Goal: Task Accomplishment & Management: Use online tool/utility

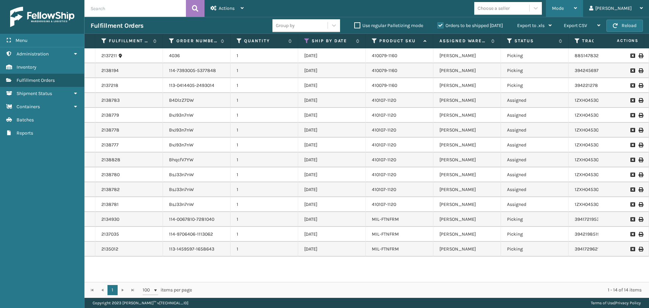
click at [577, 8] on div "Mode" at bounding box center [564, 8] width 25 height 17
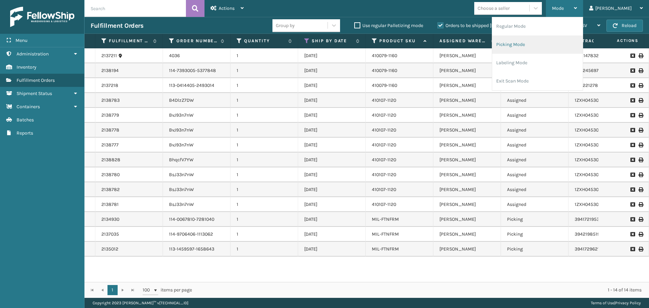
click at [550, 39] on li "Picking Mode" at bounding box center [537, 45] width 91 height 18
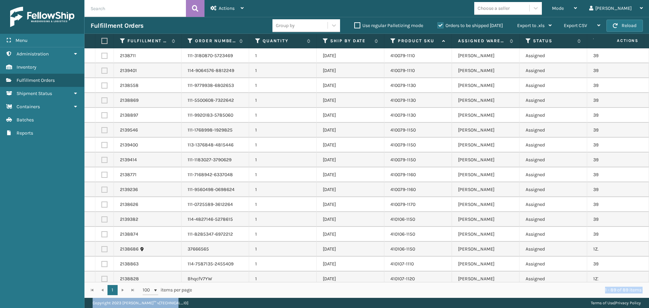
drag, startPoint x: 412, startPoint y: 282, endPoint x: 589, endPoint y: 303, distance: 178.1
click at [589, 303] on main "Actions Settings Remove All Filters Export Labels Create Picking Batch Mode Reg…" at bounding box center [367, 154] width 565 height 308
click at [444, 13] on div "Mode Regular Mode Picking Mode Labeling Mode Exit Scan Mode Choose a seller [PE…" at bounding box center [449, 8] width 399 height 17
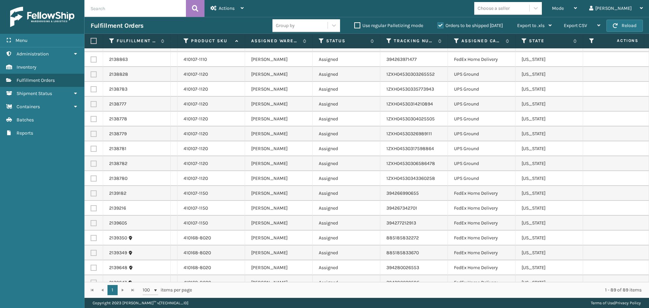
scroll to position [0, 207]
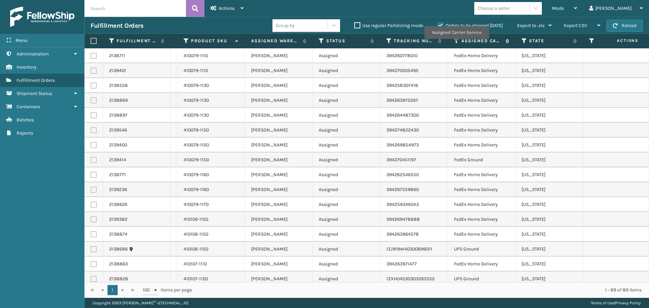
click at [457, 43] on icon at bounding box center [456, 41] width 5 height 6
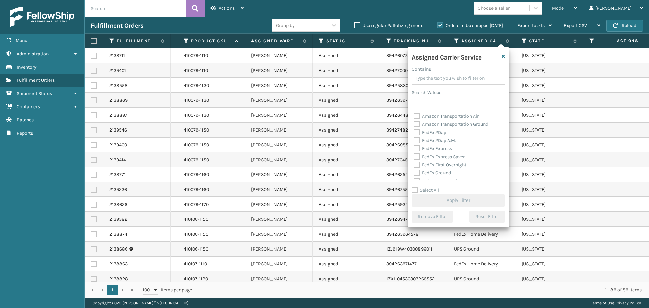
click at [439, 131] on label "FedEx 2Day" at bounding box center [430, 133] width 32 height 6
click at [414, 131] on input "FedEx 2Day" at bounding box center [414, 130] width 0 height 4
checkbox input "true"
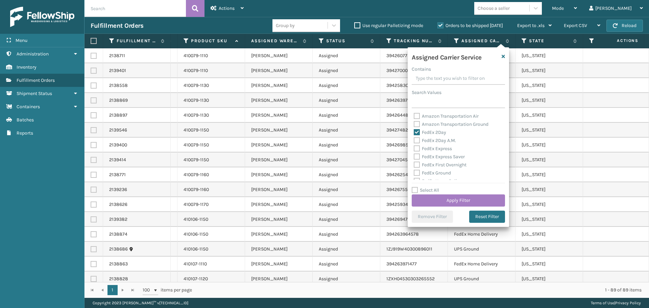
click at [441, 142] on label "FedEx 2Day A.M." at bounding box center [435, 141] width 42 height 6
click at [414, 141] on input "FedEx 2Day A.M." at bounding box center [414, 139] width 0 height 4
checkbox input "true"
click at [444, 150] on label "FedEx Express" at bounding box center [433, 149] width 38 height 6
click at [414, 149] on input "FedEx Express" at bounding box center [414, 147] width 0 height 4
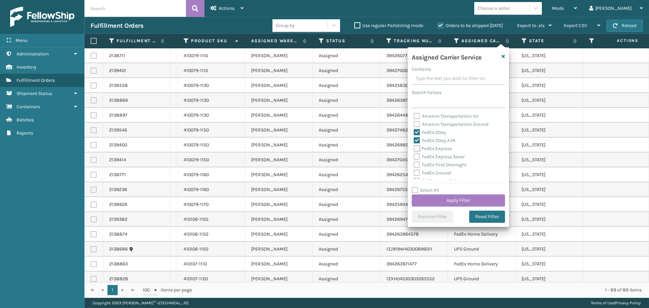
checkbox input "true"
click at [445, 156] on label "FedEx Express Saver" at bounding box center [439, 157] width 51 height 6
click at [414, 156] on input "FedEx Express Saver" at bounding box center [414, 155] width 0 height 4
checkbox input "true"
click at [447, 167] on label "FedEx First Overnight" at bounding box center [440, 165] width 53 height 6
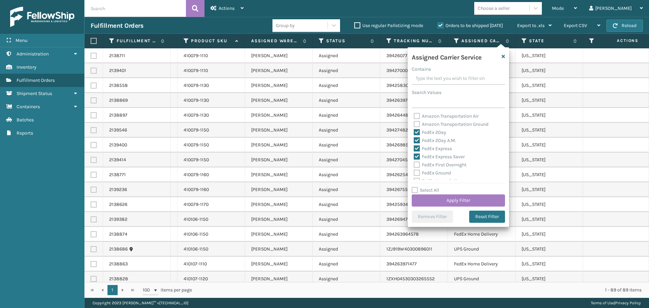
click at [414, 165] on input "FedEx First Overnight" at bounding box center [414, 163] width 0 height 4
checkbox input "true"
click at [458, 199] on button "Apply Filter" at bounding box center [458, 200] width 93 height 12
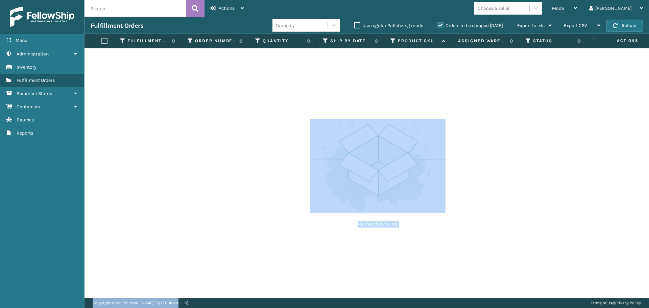
click at [455, 297] on main "Actions Settings Remove All Filters Export Labels Create Picking Batch Mode Reg…" at bounding box center [367, 154] width 565 height 308
click at [545, 268] on div "No matches found." at bounding box center [367, 173] width 565 height 250
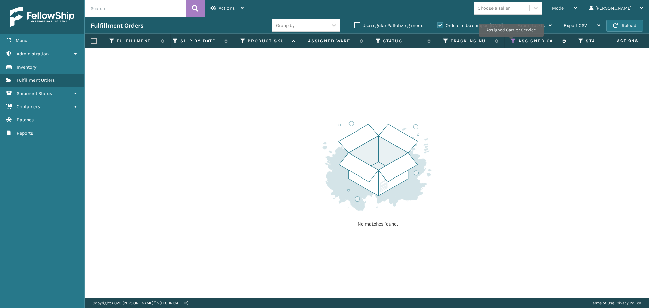
click at [511, 41] on icon at bounding box center [513, 41] width 5 height 6
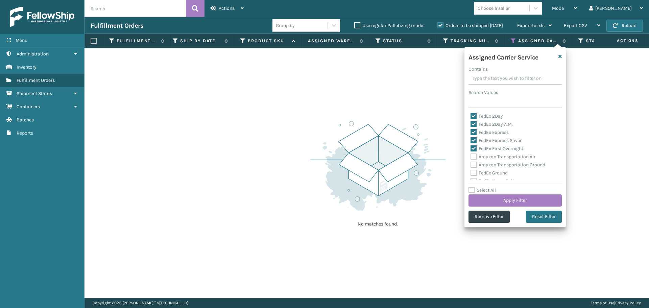
click at [478, 114] on label "FedEx 2Day" at bounding box center [487, 116] width 32 height 6
click at [471, 114] on input "FedEx 2Day" at bounding box center [471, 114] width 0 height 4
checkbox input "false"
click at [477, 122] on label "FedEx 2Day A.M." at bounding box center [492, 124] width 42 height 6
click at [471, 122] on input "FedEx 2Day A.M." at bounding box center [471, 122] width 0 height 4
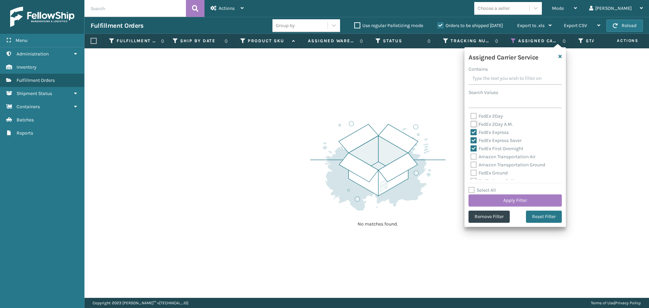
checkbox input "false"
click at [481, 130] on label "FedEx Express" at bounding box center [490, 133] width 38 height 6
click at [471, 130] on input "FedEx Express" at bounding box center [471, 130] width 0 height 4
checkbox input "false"
click at [485, 141] on label "FedEx Express Saver" at bounding box center [496, 141] width 51 height 6
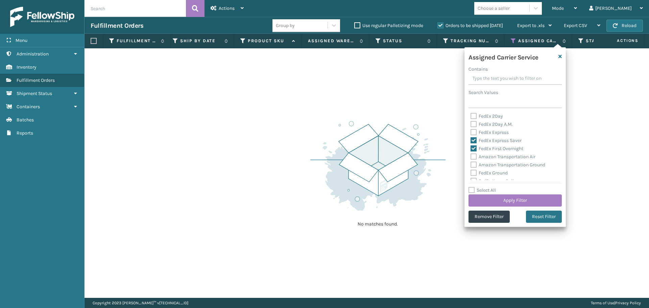
click at [471, 141] on input "FedEx Express Saver" at bounding box center [471, 139] width 0 height 4
checkbox input "false"
click at [487, 148] on label "FedEx First Overnight" at bounding box center [497, 149] width 53 height 6
click at [471, 148] on input "FedEx First Overnight" at bounding box center [471, 147] width 0 height 4
checkbox input "false"
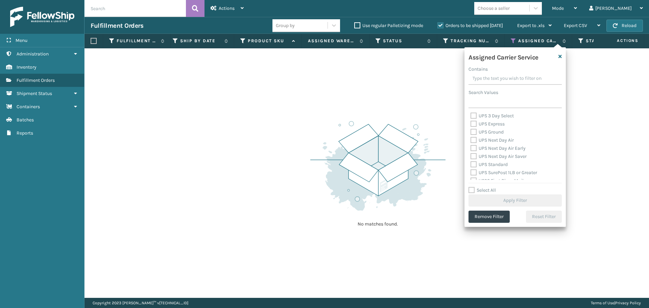
scroll to position [119, 0]
click at [509, 126] on label "UPS 2nd Day Air" at bounding box center [492, 127] width 42 height 6
click at [471, 126] on input "UPS 2nd Day Air" at bounding box center [471, 125] width 0 height 4
checkbox input "true"
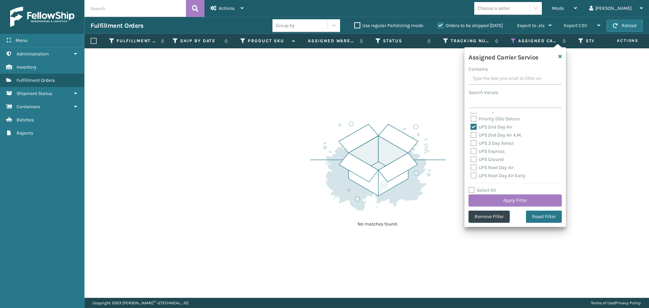
click at [510, 138] on label "UPS 2nd Day Air A.M." at bounding box center [496, 135] width 51 height 6
click at [471, 136] on input "UPS 2nd Day Air A.M." at bounding box center [471, 133] width 0 height 4
checkbox input "true"
click at [507, 144] on label "UPS 3 Day Select" at bounding box center [492, 143] width 43 height 6
click at [471, 144] on input "UPS 3 Day Select" at bounding box center [471, 141] width 0 height 4
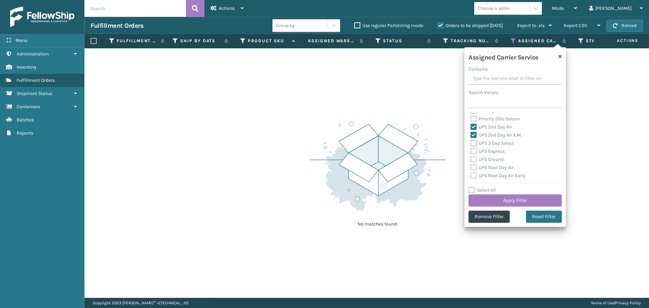
checkbox input "true"
click at [501, 149] on label "UPS Express" at bounding box center [488, 151] width 34 height 6
click at [471, 149] on input "UPS Express" at bounding box center [471, 149] width 0 height 4
checkbox input "true"
click at [494, 162] on label "UPS Ground" at bounding box center [487, 160] width 33 height 6
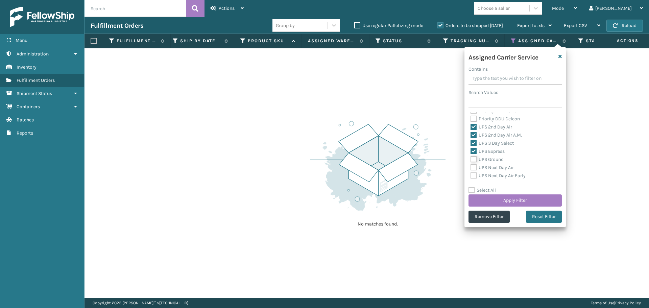
click at [471, 160] on input "UPS Ground" at bounding box center [471, 158] width 0 height 4
checkbox input "true"
click at [499, 169] on label "UPS Next Day Air" at bounding box center [492, 168] width 43 height 6
click at [471, 168] on input "UPS Next Day Air" at bounding box center [471, 166] width 0 height 4
checkbox input "true"
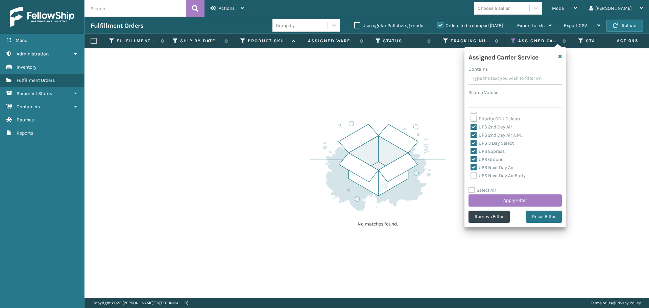
click at [502, 175] on label "UPS Next Day Air Early" at bounding box center [498, 176] width 55 height 6
click at [471, 175] on input "UPS Next Day Air Early" at bounding box center [471, 174] width 0 height 4
checkbox input "true"
drag, startPoint x: 516, startPoint y: 164, endPoint x: 504, endPoint y: 170, distance: 13.8
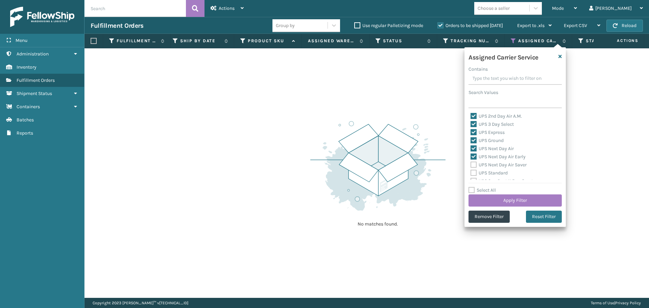
click at [516, 164] on label "UPS Next Day Air Saver" at bounding box center [499, 165] width 56 height 6
click at [471, 164] on input "UPS Next Day Air Saver" at bounding box center [471, 163] width 0 height 4
checkbox input "true"
click at [499, 171] on label "UPS Standard" at bounding box center [489, 173] width 37 height 6
click at [471, 171] on input "UPS Standard" at bounding box center [471, 171] width 0 height 4
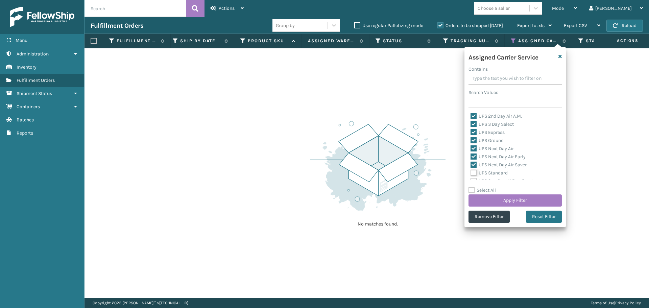
checkbox input "true"
click at [511, 153] on label "UPS SurePost 1LB or Greater" at bounding box center [504, 155] width 67 height 6
click at [471, 153] on input "UPS SurePost 1LB or Greater" at bounding box center [471, 153] width 0 height 4
checkbox input "true"
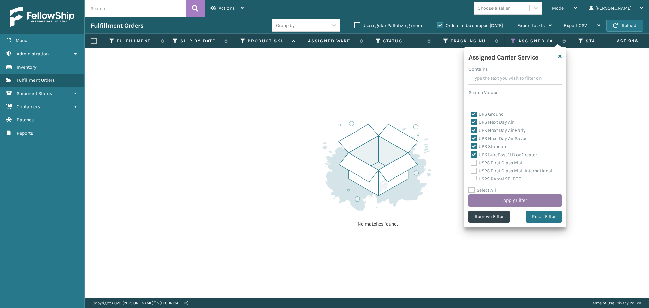
click at [513, 201] on button "Apply Filter" at bounding box center [515, 200] width 93 height 12
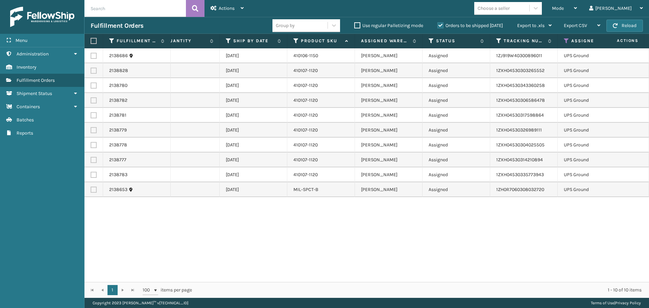
scroll to position [0, 0]
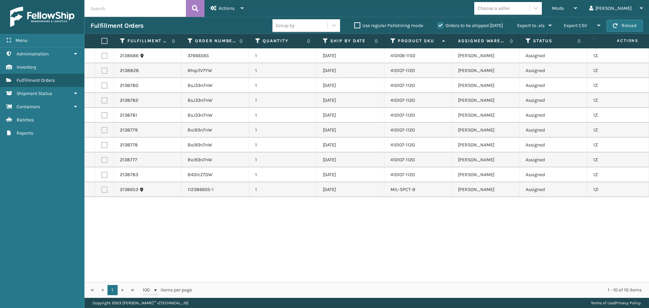
click at [101, 188] on label at bounding box center [104, 190] width 6 height 6
click at [101, 188] on input "checkbox" at bounding box center [101, 189] width 0 height 4
checkbox input "true"
click at [105, 41] on label at bounding box center [103, 41] width 4 height 6
click at [102, 41] on input "checkbox" at bounding box center [101, 41] width 0 height 4
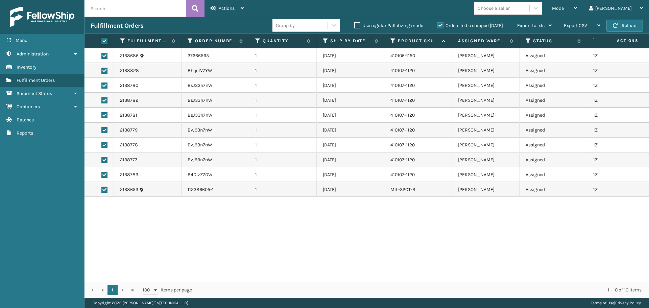
checkbox input "true"
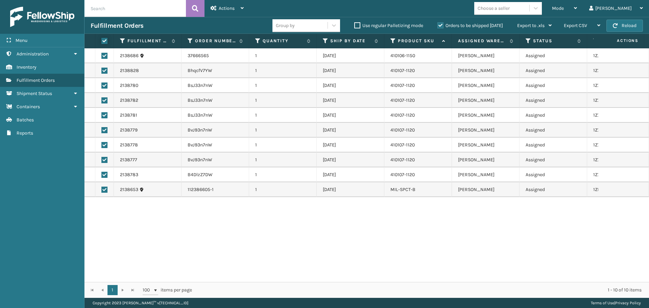
checkbox input "true"
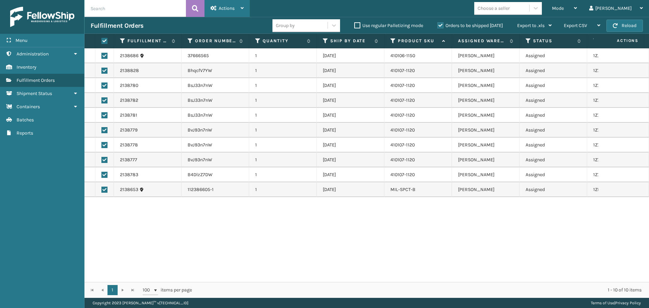
click at [239, 11] on div "Actions" at bounding box center [227, 8] width 33 height 17
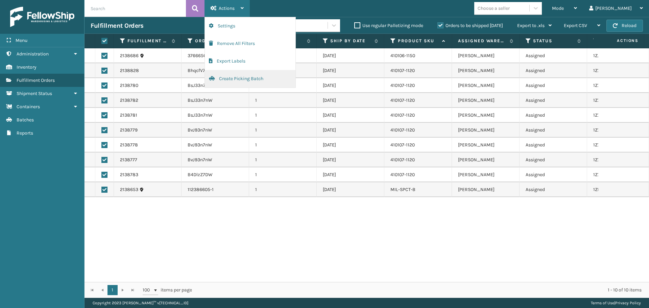
click at [260, 78] on button "Create Picking Batch" at bounding box center [250, 79] width 91 height 18
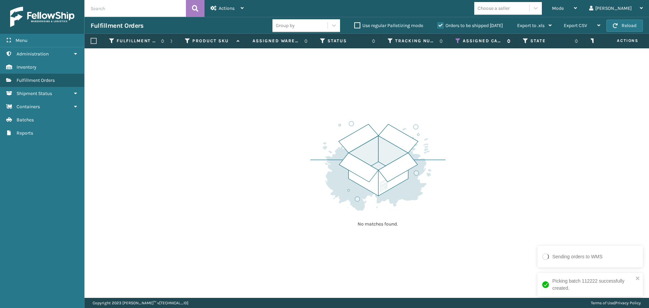
click at [456, 39] on icon at bounding box center [457, 41] width 5 height 6
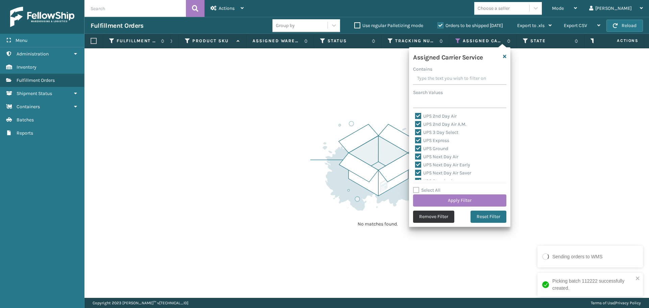
click at [435, 213] on button "Remove Filter" at bounding box center [433, 217] width 41 height 12
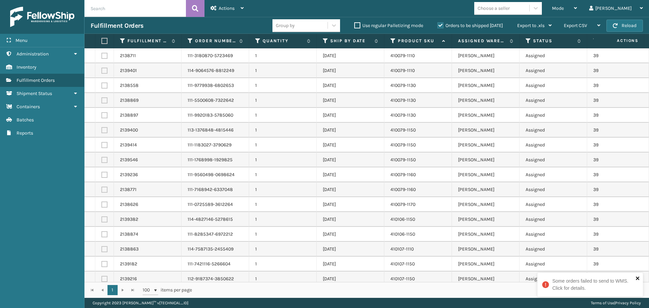
click at [637, 278] on icon "close" at bounding box center [638, 278] width 5 height 5
click at [103, 43] on label at bounding box center [103, 41] width 4 height 6
click at [102, 43] on input "checkbox" at bounding box center [101, 41] width 0 height 4
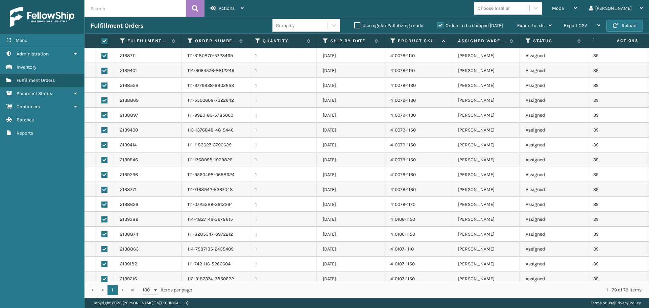
checkbox input "true"
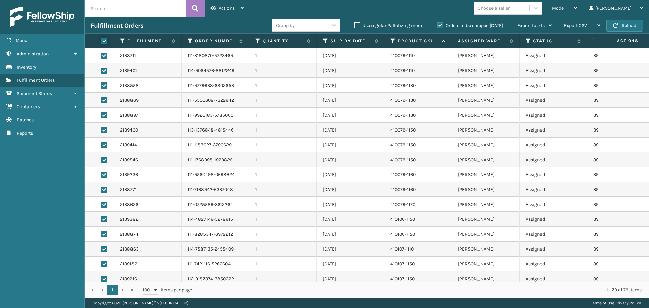
checkbox input "true"
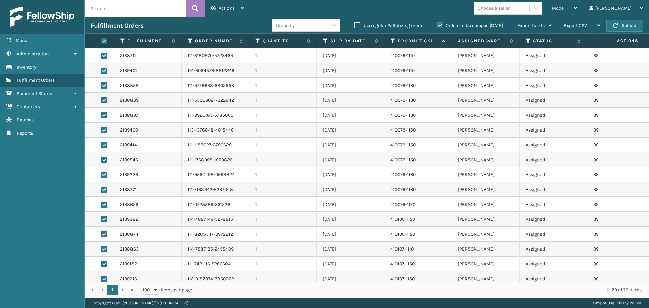
checkbox input "true"
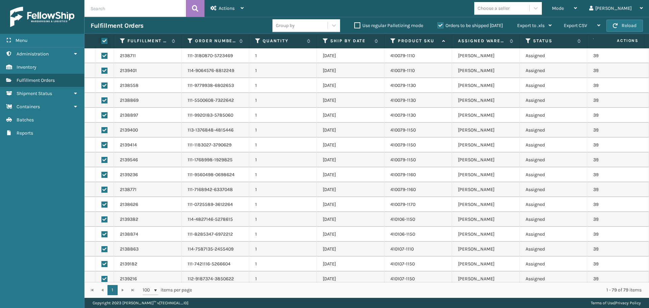
checkbox input "true"
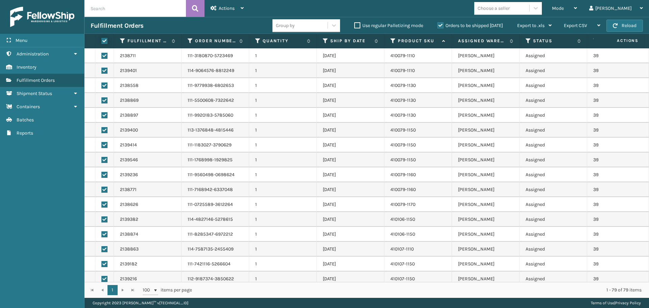
checkbox input "true"
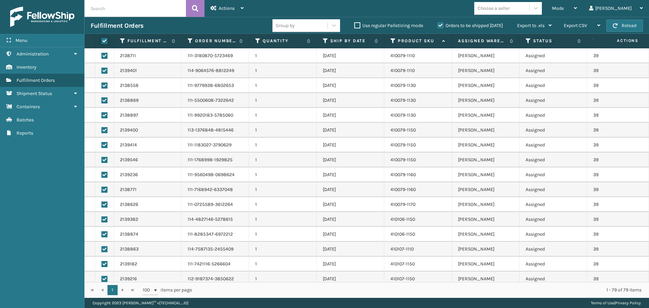
checkbox input "true"
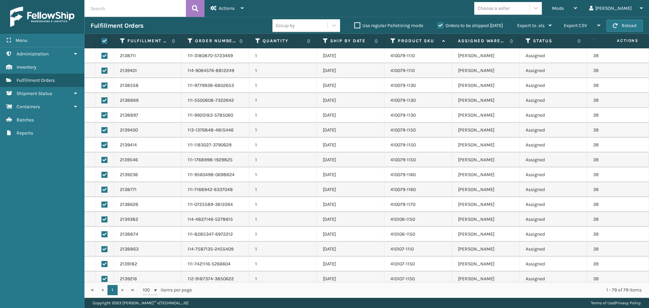
checkbox input "true"
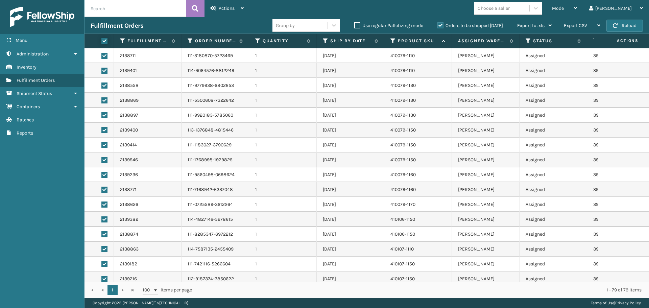
checkbox input "true"
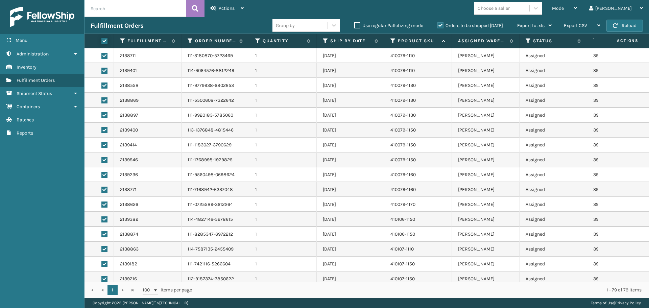
checkbox input "true"
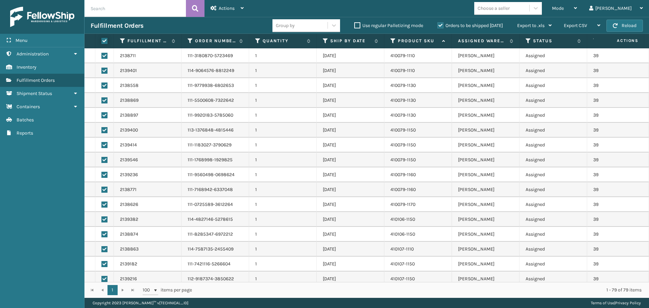
checkbox input "true"
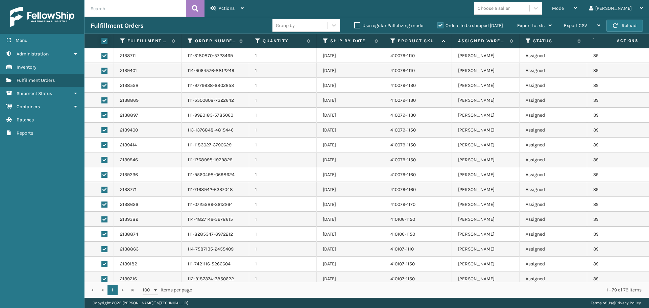
checkbox input "true"
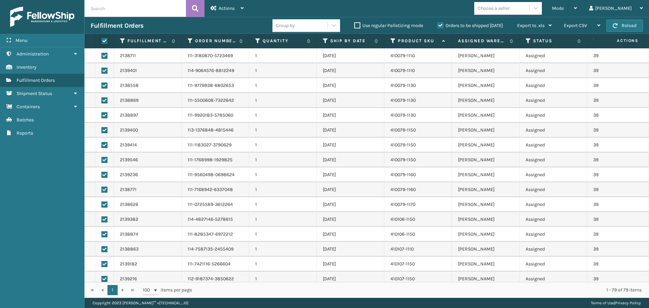
checkbox input "true"
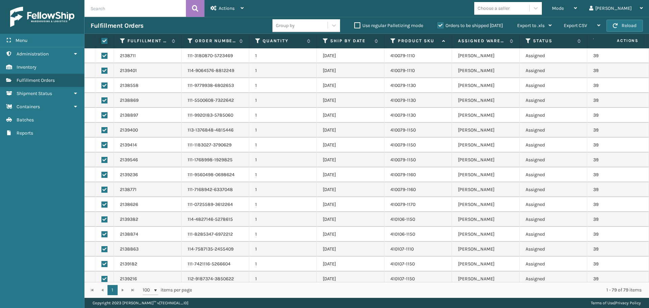
checkbox input "true"
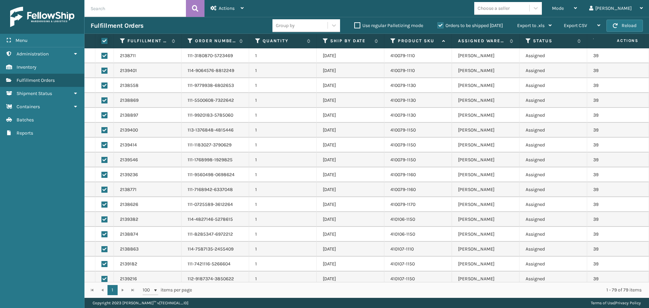
checkbox input "true"
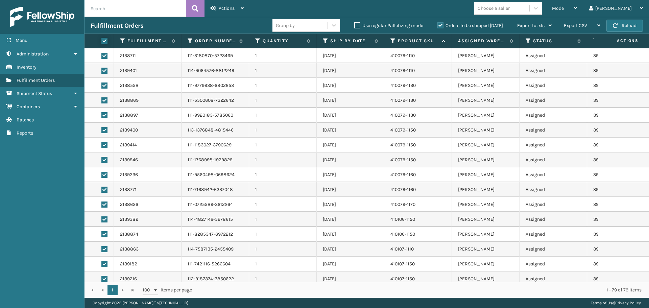
checkbox input "true"
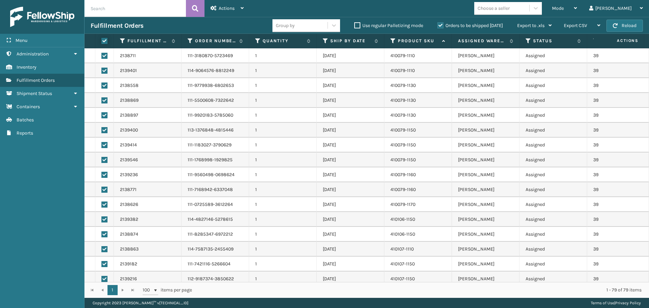
checkbox input "true"
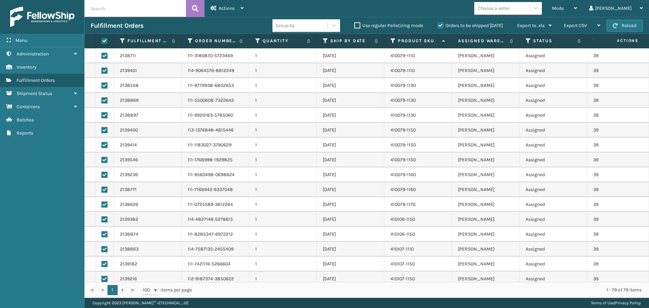
click at [227, 28] on div "Fulfillment Orders" at bounding box center [182, 26] width 182 height 8
click at [104, 41] on label at bounding box center [103, 41] width 4 height 6
click at [102, 41] on input "checkbox" at bounding box center [101, 41] width 0 height 4
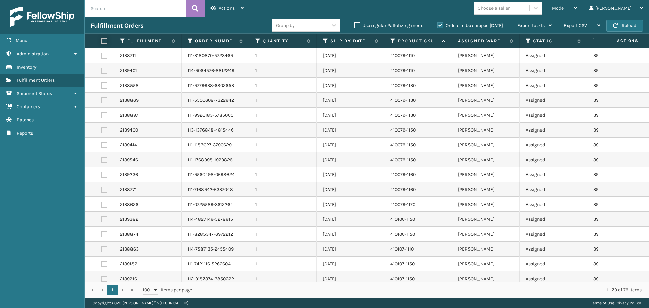
checkbox input "false"
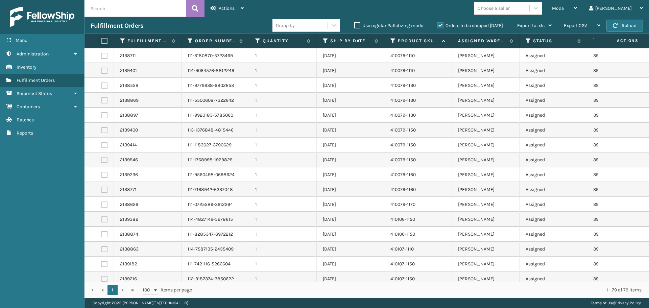
checkbox input "false"
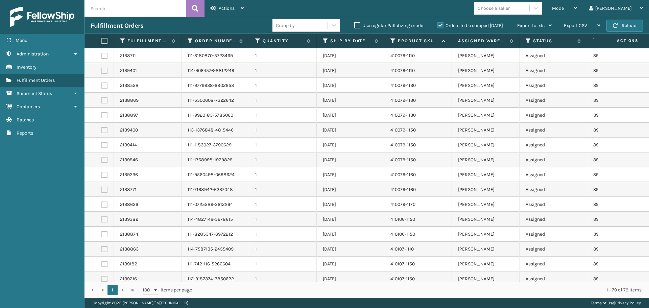
checkbox input "false"
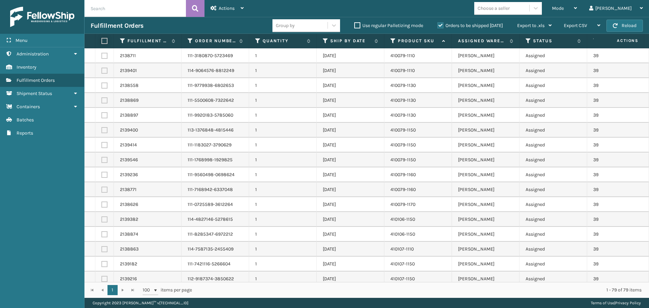
checkbox input "false"
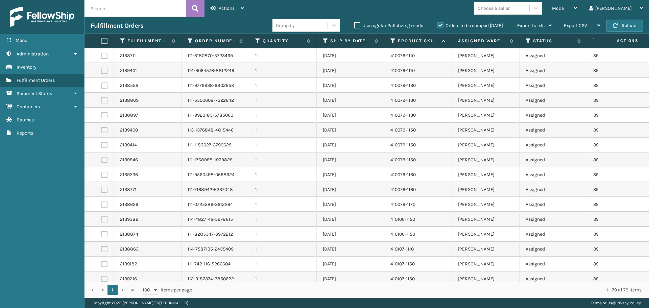
checkbox input "false"
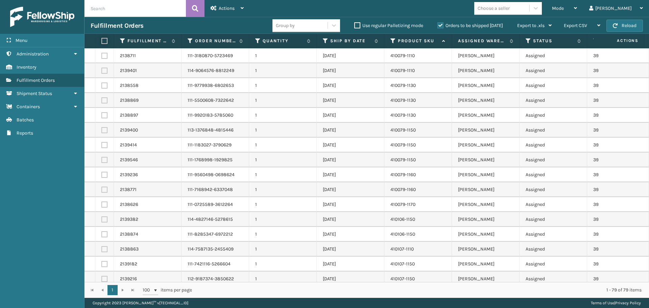
checkbox input "false"
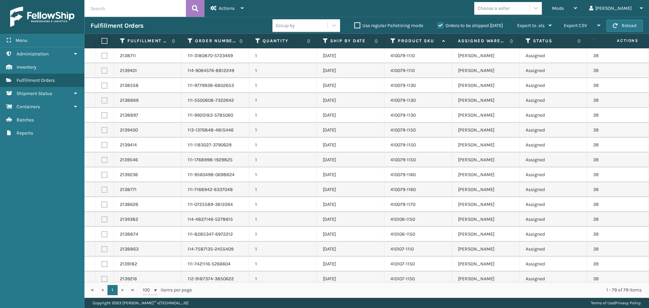
checkbox input "false"
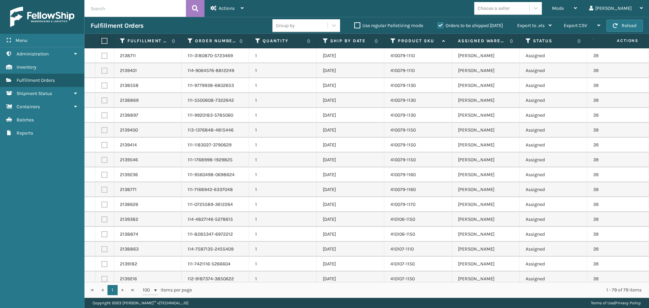
checkbox input "false"
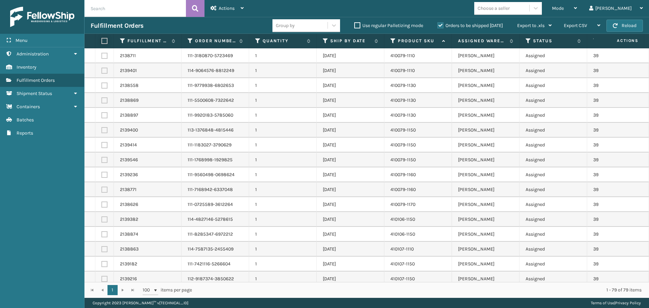
checkbox input "false"
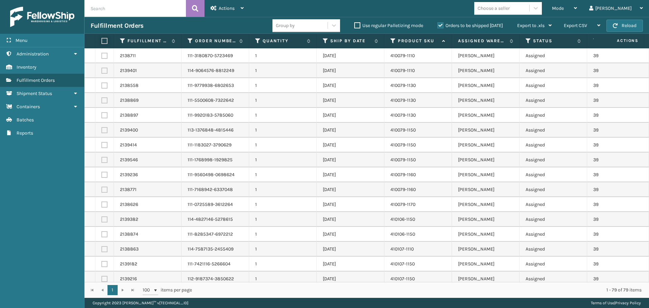
checkbox input "false"
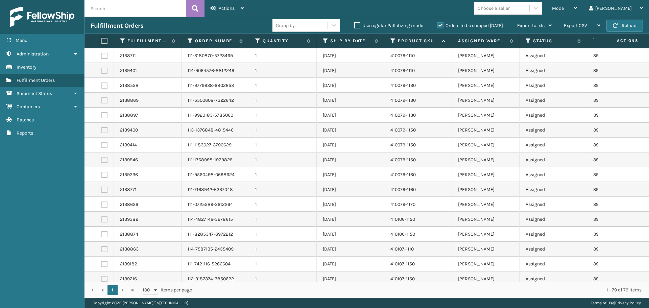
checkbox input "false"
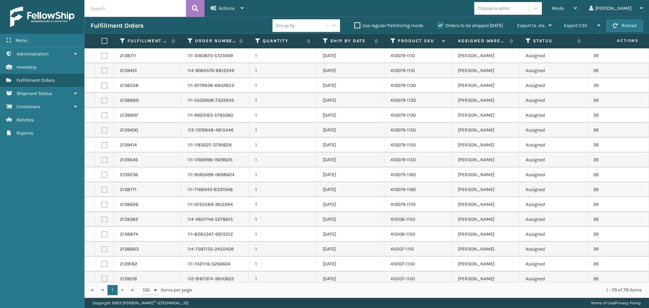
checkbox input "false"
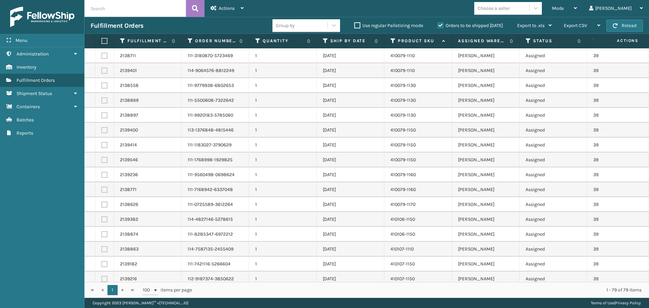
checkbox input "false"
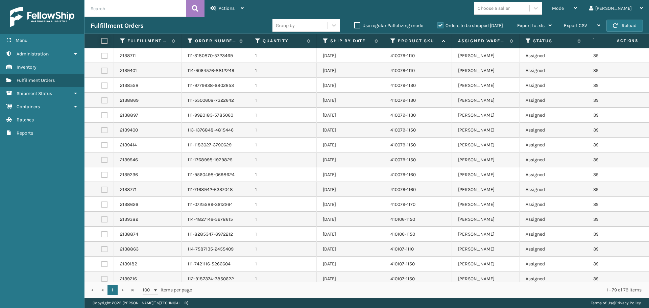
checkbox input "false"
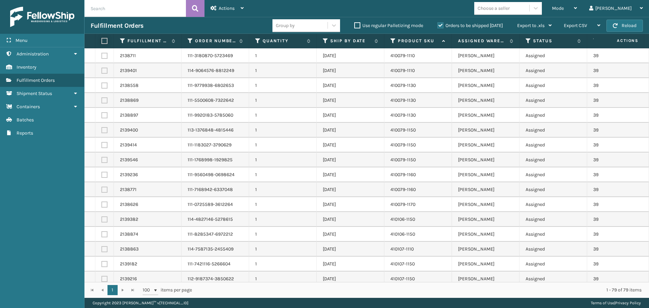
checkbox input "false"
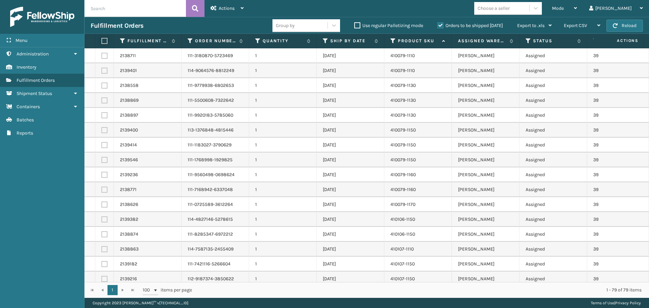
checkbox input "false"
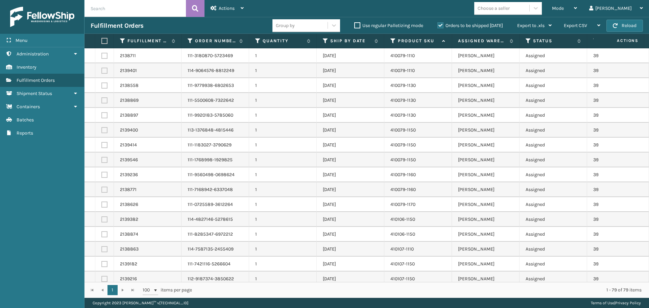
click at [100, 37] on th at bounding box center [104, 41] width 19 height 15
click at [102, 40] on label at bounding box center [103, 41] width 4 height 6
click at [102, 40] on input "checkbox" at bounding box center [101, 41] width 0 height 4
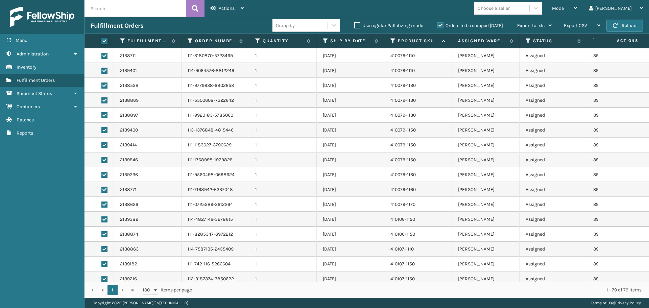
checkbox input "true"
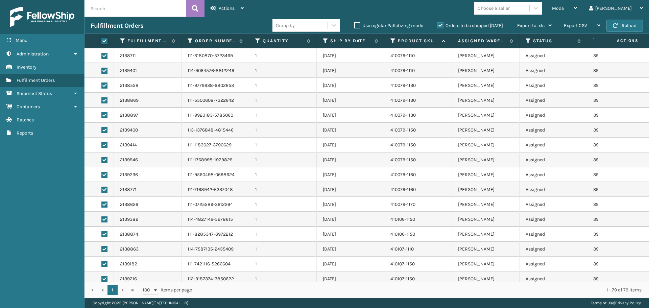
checkbox input "true"
click at [102, 187] on label at bounding box center [104, 190] width 6 height 6
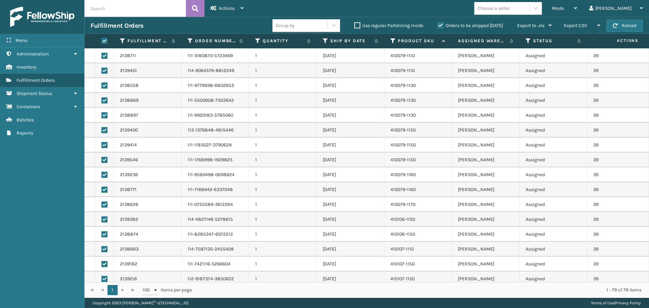
click at [102, 187] on input "checkbox" at bounding box center [101, 189] width 0 height 4
click at [104, 171] on td at bounding box center [104, 174] width 19 height 15
click at [103, 160] on label at bounding box center [104, 160] width 6 height 6
click at [102, 160] on input "checkbox" at bounding box center [101, 159] width 0 height 4
click at [107, 178] on label at bounding box center [104, 175] width 6 height 6
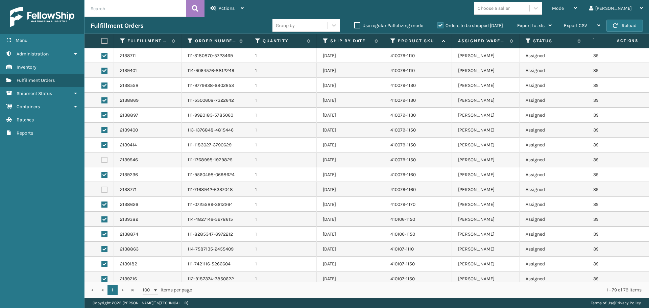
click at [102, 176] on input "checkbox" at bounding box center [101, 174] width 0 height 4
click at [183, 26] on div "Fulfillment Orders" at bounding box center [182, 26] width 182 height 8
click at [103, 42] on label at bounding box center [103, 41] width 4 height 6
click at [102, 42] on input "checkbox" at bounding box center [101, 41] width 0 height 4
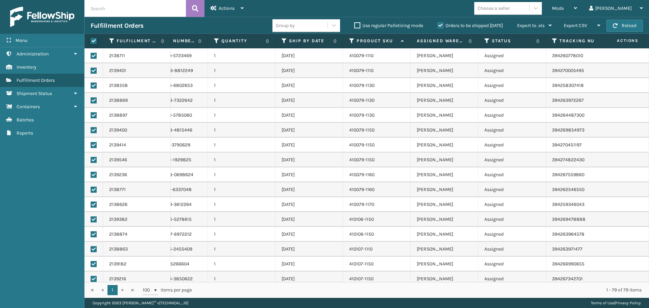
scroll to position [0, 264]
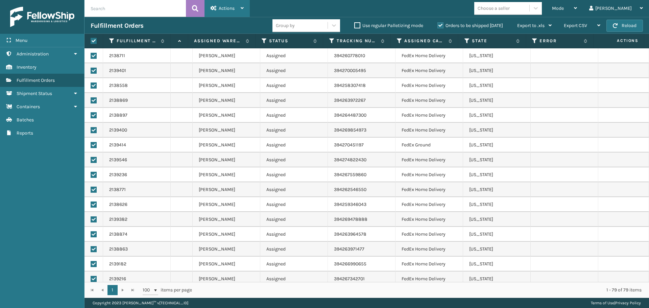
click at [229, 12] on div "Actions" at bounding box center [227, 8] width 33 height 17
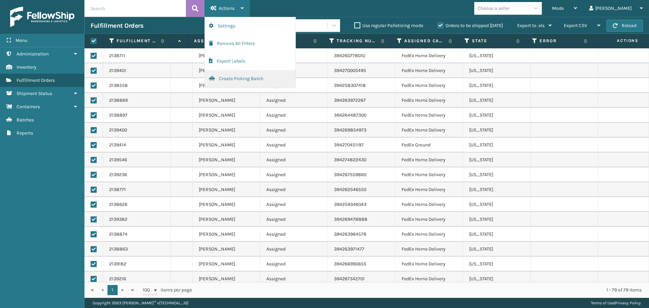
click at [240, 77] on button "Create Picking Batch" at bounding box center [250, 79] width 91 height 18
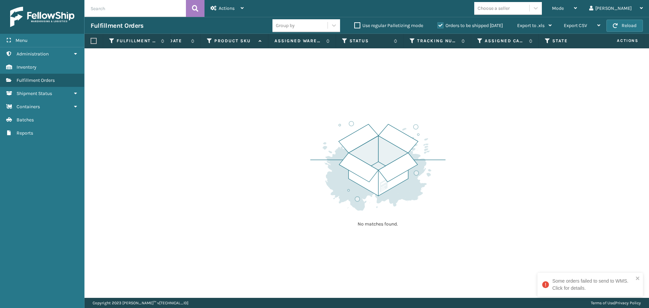
scroll to position [0, 207]
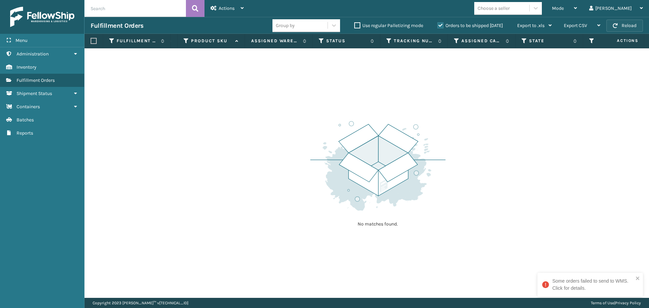
click at [624, 20] on div "Fulfillment Orders Group by Use regular Palletizing mode Orders to be shipped […" at bounding box center [367, 25] width 565 height 17
click at [622, 26] on button "Reload" at bounding box center [625, 26] width 37 height 12
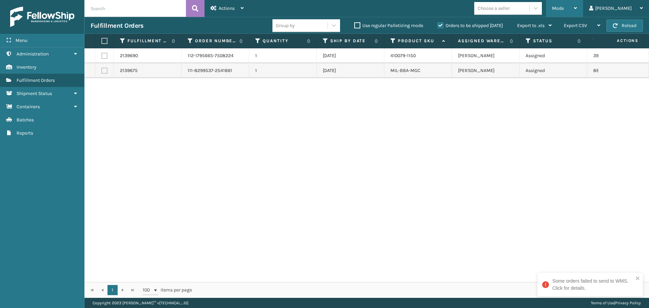
click at [568, 6] on div "Mode Regular Mode Picking Mode Labeling Mode Exit Scan Mode" at bounding box center [564, 8] width 37 height 17
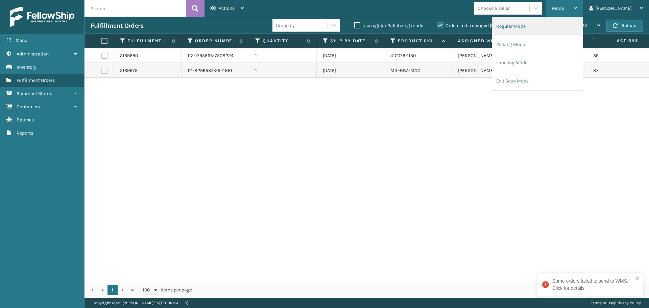
click at [547, 25] on li "Regular Mode" at bounding box center [537, 26] width 91 height 18
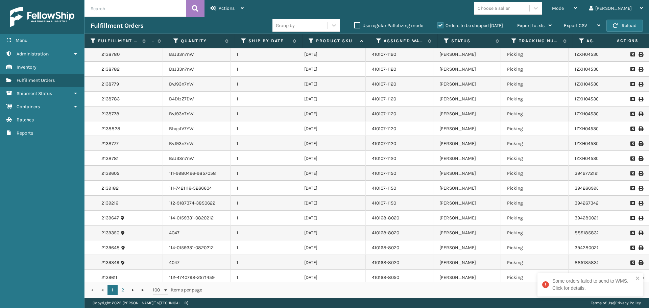
scroll to position [0, 0]
click at [577, 7] on div "Mode" at bounding box center [564, 8] width 25 height 17
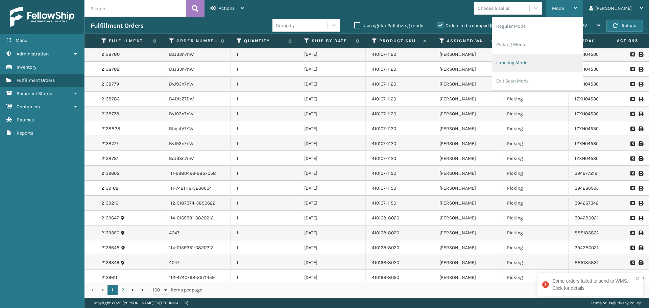
click at [542, 63] on li "Labeling Mode" at bounding box center [537, 63] width 91 height 18
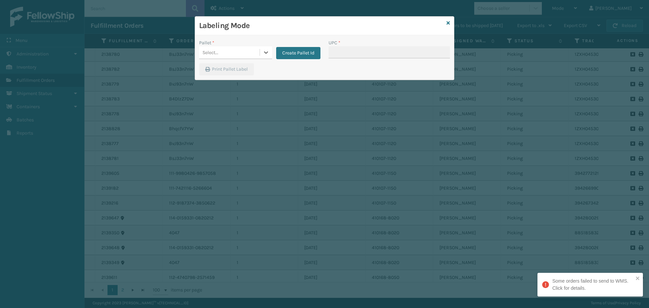
click at [257, 51] on div "Select..." at bounding box center [229, 52] width 61 height 11
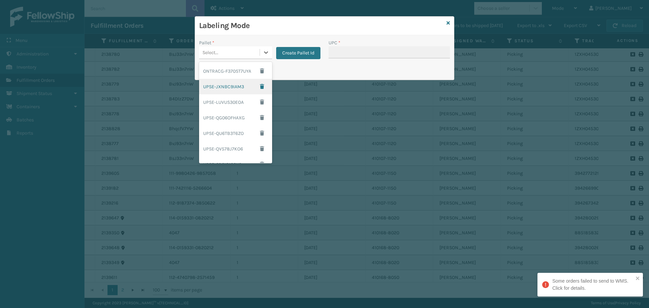
click at [355, 31] on div "Labeling Mode" at bounding box center [324, 26] width 259 height 19
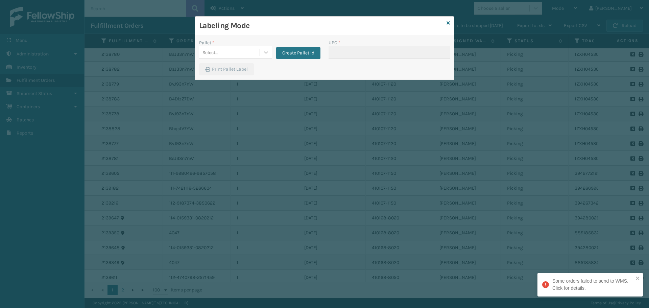
click at [245, 52] on div "Select..." at bounding box center [229, 52] width 61 height 11
click at [295, 48] on button "Create Pallet Id" at bounding box center [298, 53] width 44 height 12
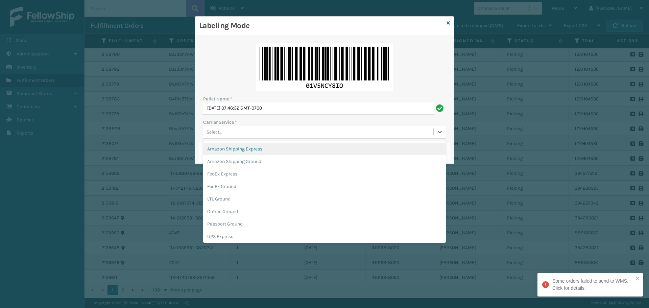
click at [288, 133] on div "Select..." at bounding box center [318, 131] width 230 height 11
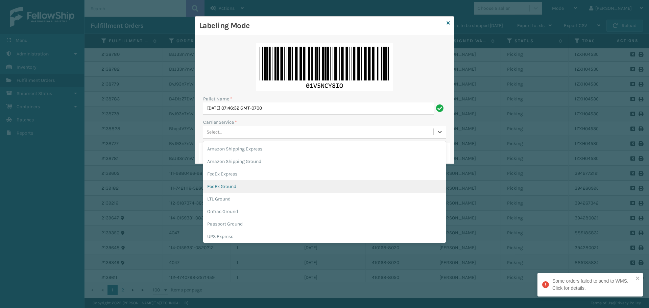
click at [264, 188] on div "FedEx Ground" at bounding box center [324, 186] width 243 height 13
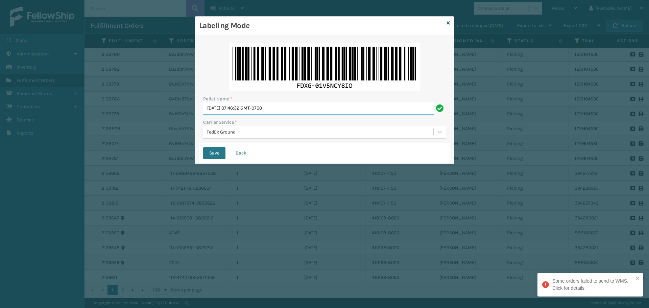
click at [306, 108] on input "[DATE] 07:46:32 GMT-0700" at bounding box center [318, 108] width 231 height 12
click at [203, 147] on button "Save" at bounding box center [214, 153] width 22 height 12
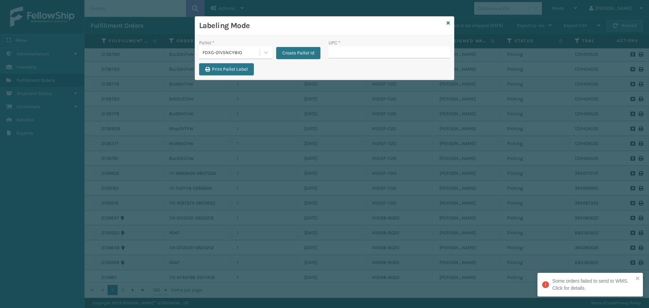
click at [259, 49] on div "FDXG-01V5NCY8IO" at bounding box center [232, 52] width 58 height 7
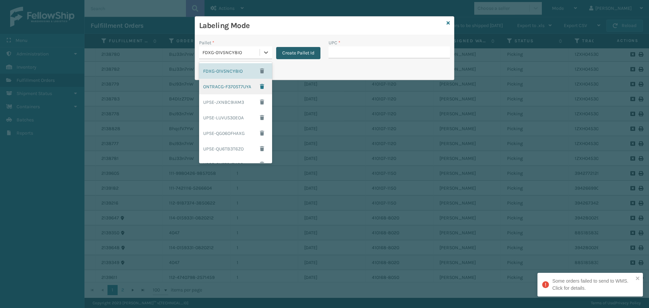
click at [299, 54] on button "Create Pallet Id" at bounding box center [298, 53] width 44 height 12
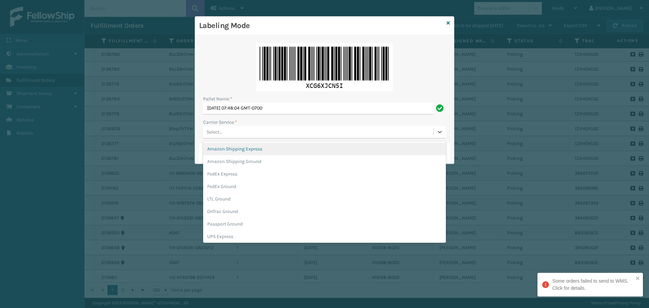
click at [289, 130] on div "Select..." at bounding box center [318, 131] width 230 height 11
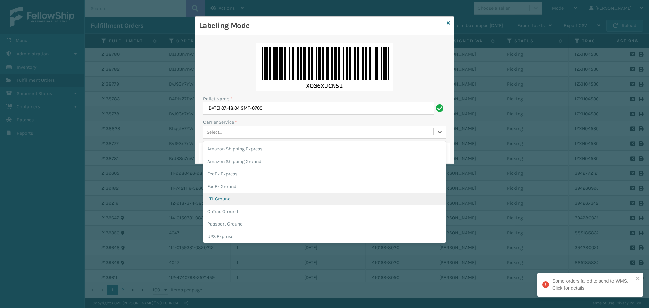
scroll to position [39, 0]
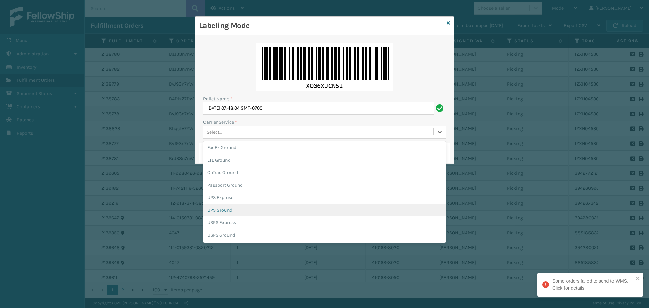
click at [253, 208] on div "UPS Ground" at bounding box center [324, 210] width 243 height 13
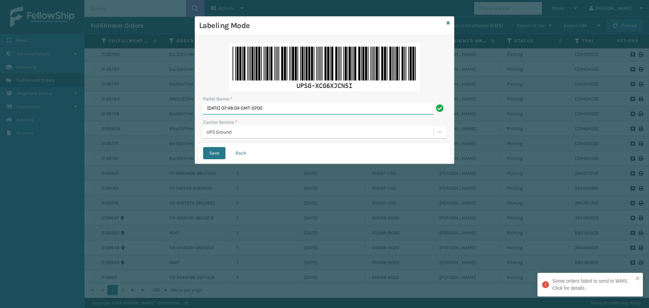
click at [310, 112] on input "[DATE] 07:48:04 GMT-0700" at bounding box center [318, 108] width 231 height 12
click at [218, 153] on button "Save" at bounding box center [214, 153] width 22 height 12
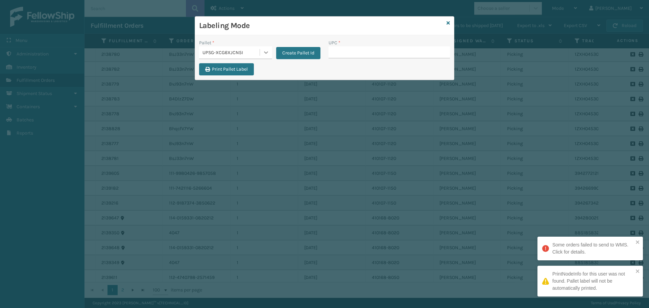
click at [265, 53] on icon at bounding box center [266, 52] width 4 height 2
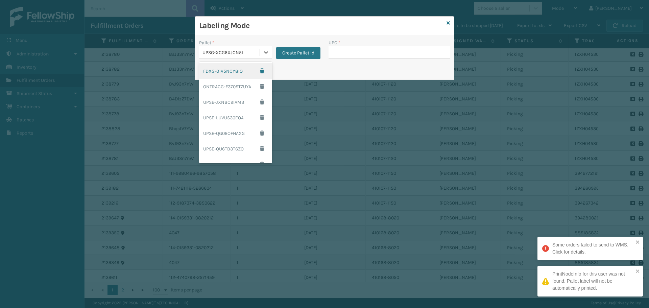
click at [211, 69] on div "FDXG-01V5NCY8IO" at bounding box center [235, 71] width 73 height 16
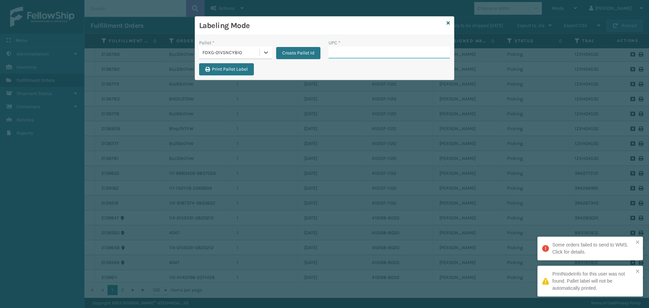
click at [352, 56] on input "UPC *" at bounding box center [389, 52] width 121 height 12
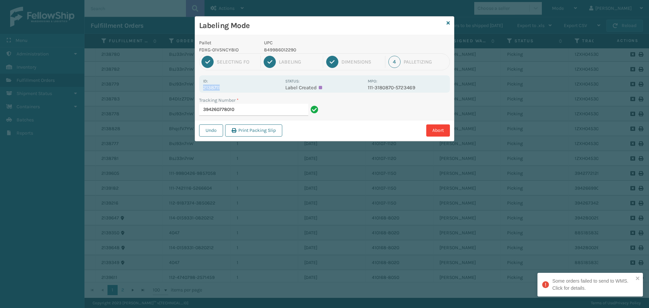
drag, startPoint x: 204, startPoint y: 89, endPoint x: 230, endPoint y: 89, distance: 26.7
click at [230, 89] on p "2138711" at bounding box center [242, 88] width 78 height 6
copy p "2138711"
click at [285, 108] on input "394260778010" at bounding box center [253, 110] width 109 height 12
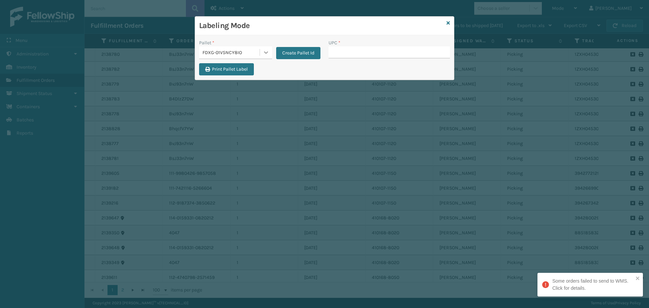
click at [267, 52] on icon at bounding box center [266, 52] width 4 height 2
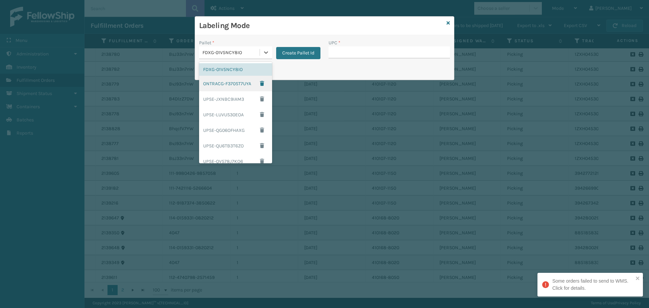
click at [229, 81] on div "ONTRACG-F370ST7UYA" at bounding box center [235, 84] width 73 height 16
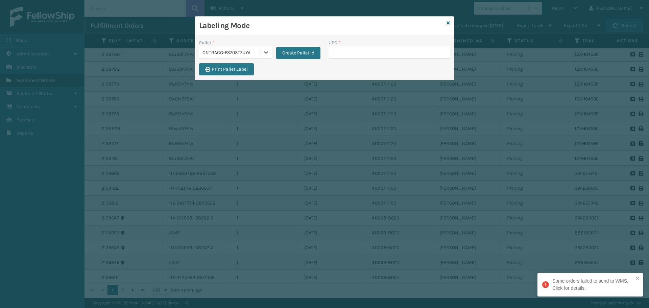
click at [247, 50] on div "ONTRACG-F370ST7UYA" at bounding box center [232, 52] width 58 height 7
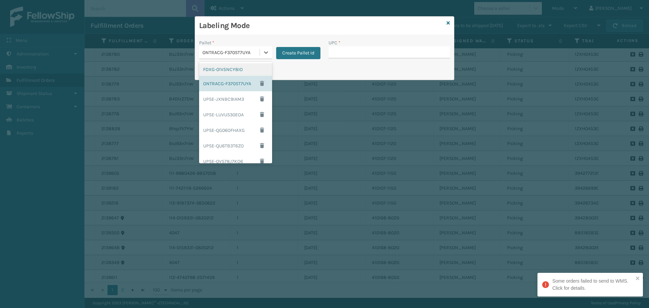
click at [239, 69] on div "FDXG-01V5NCY8IO" at bounding box center [235, 69] width 73 height 13
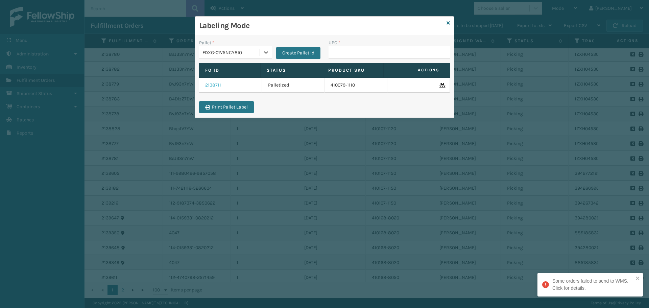
click at [214, 86] on link "2138711" at bounding box center [213, 85] width 16 height 7
